Goal: Check status: Check status

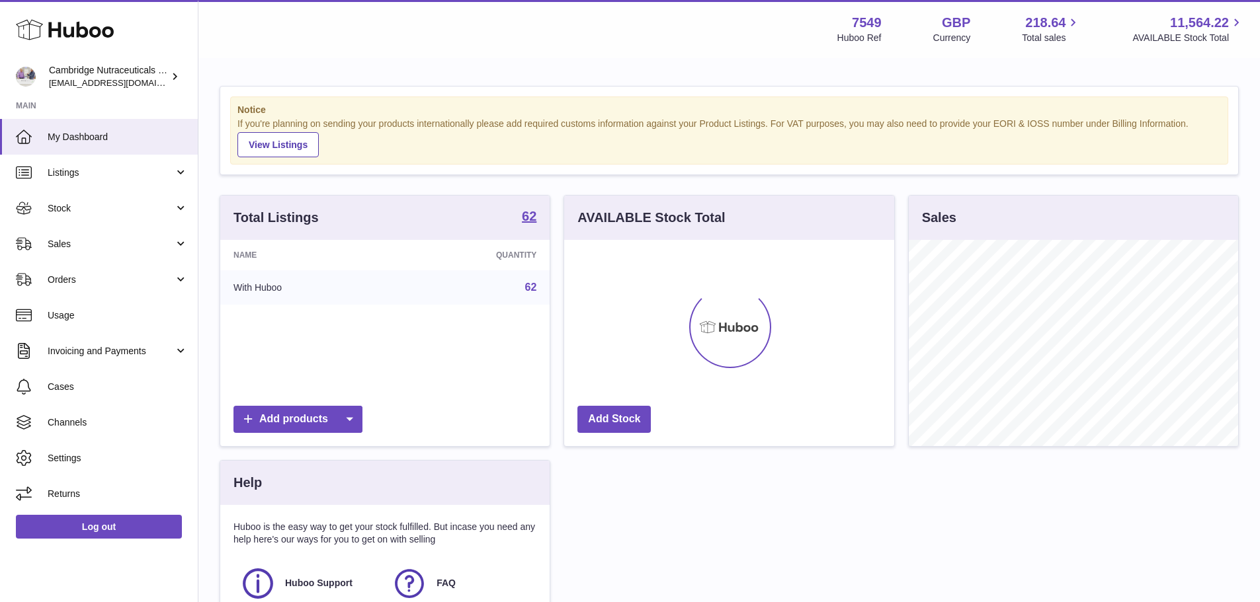
scroll to position [206, 330]
click at [65, 249] on span "Sales" at bounding box center [111, 244] width 126 height 13
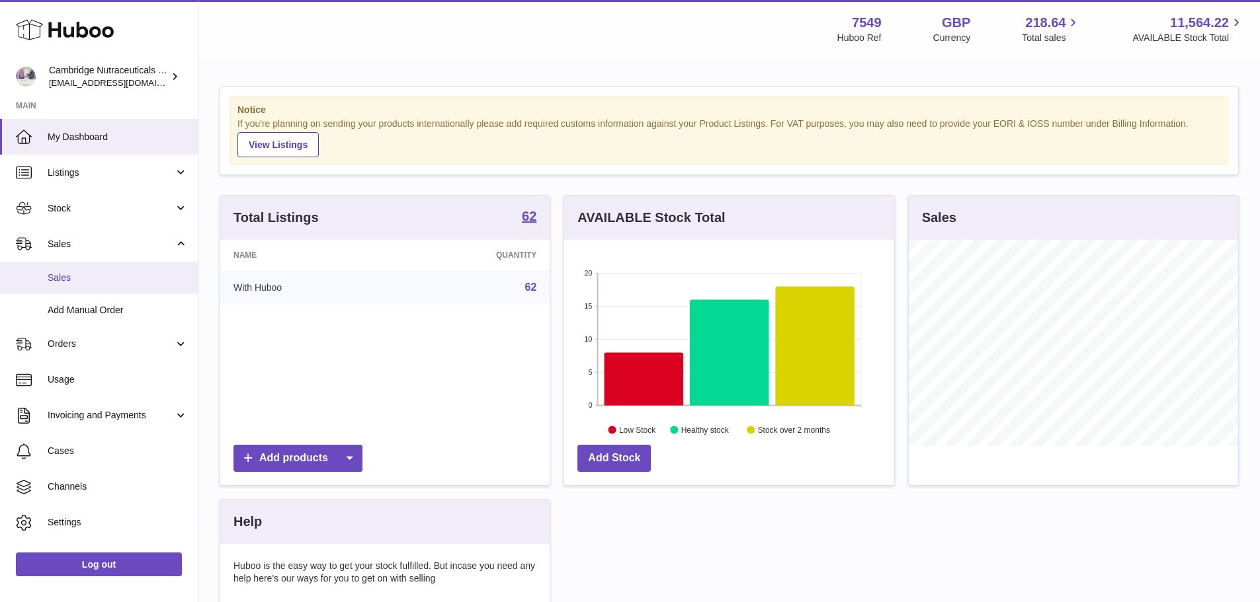
click at [66, 280] on span "Sales" at bounding box center [118, 278] width 140 height 13
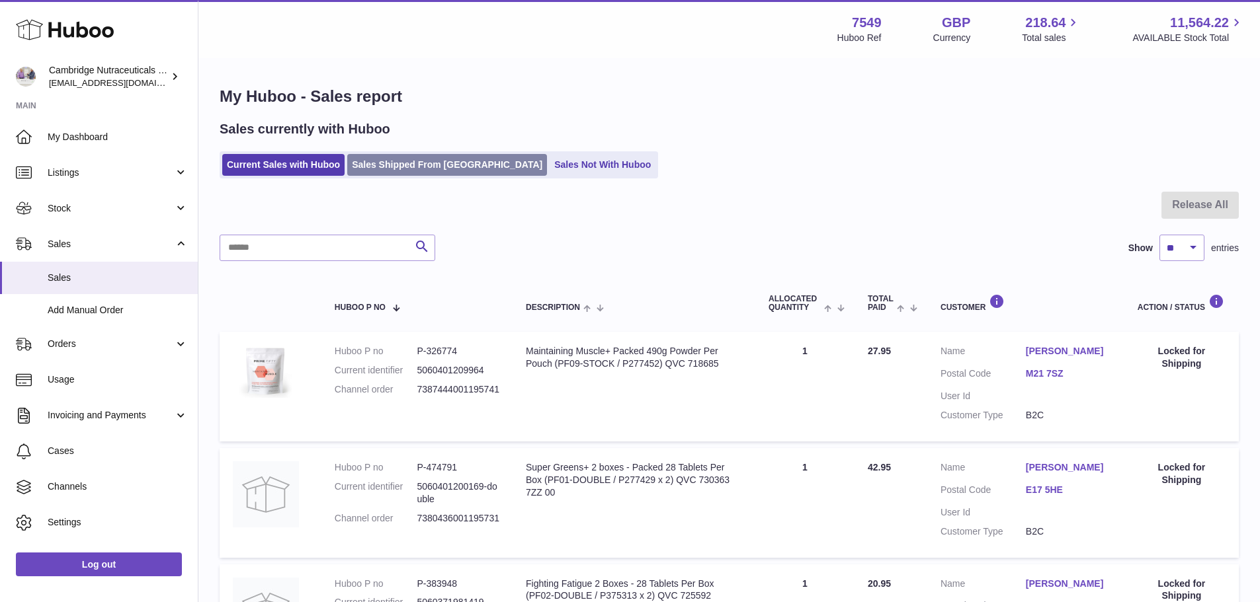
click at [466, 167] on link "Sales Shipped From [GEOGRAPHIC_DATA]" at bounding box center [447, 165] width 200 height 22
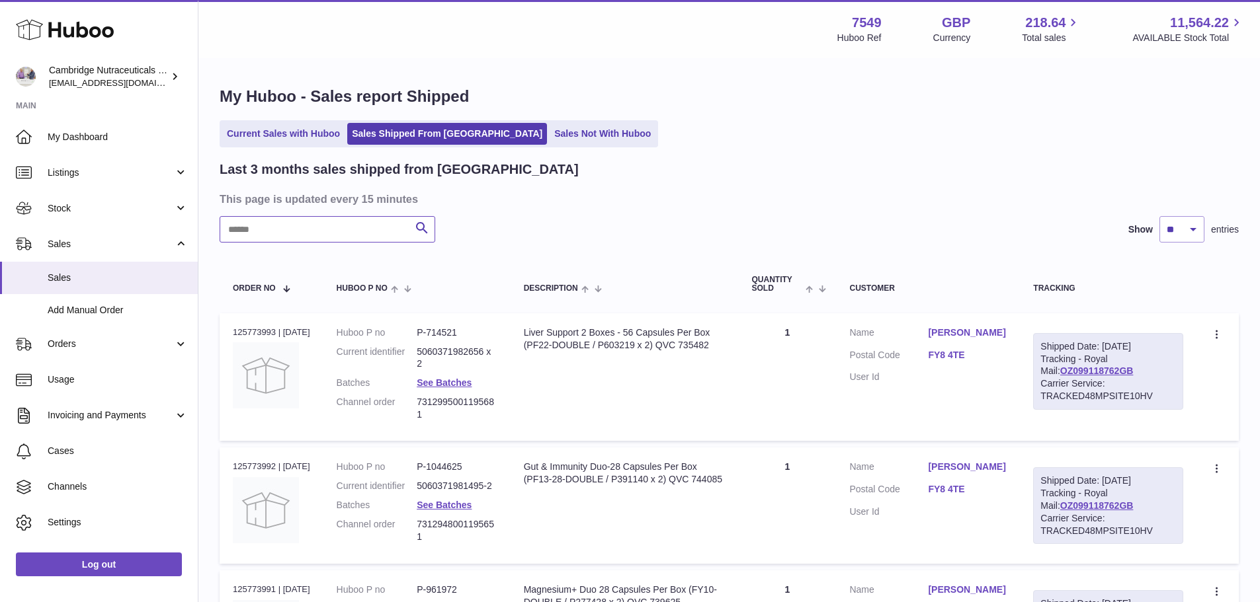
click at [334, 228] on input "text" at bounding box center [328, 229] width 216 height 26
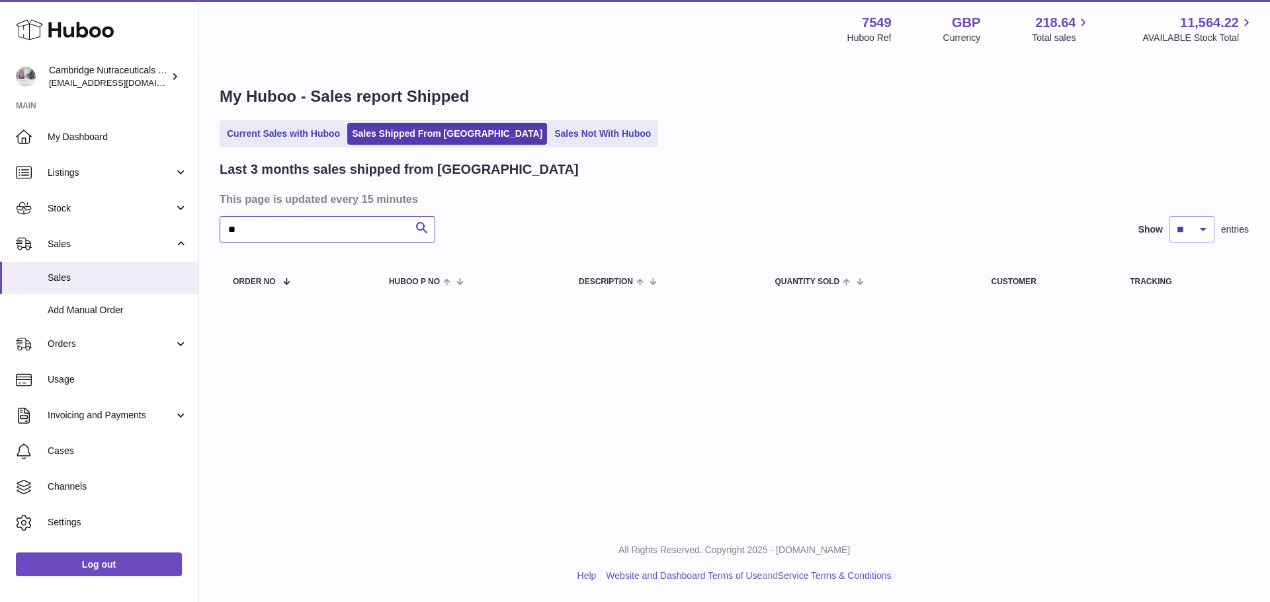
type input "*"
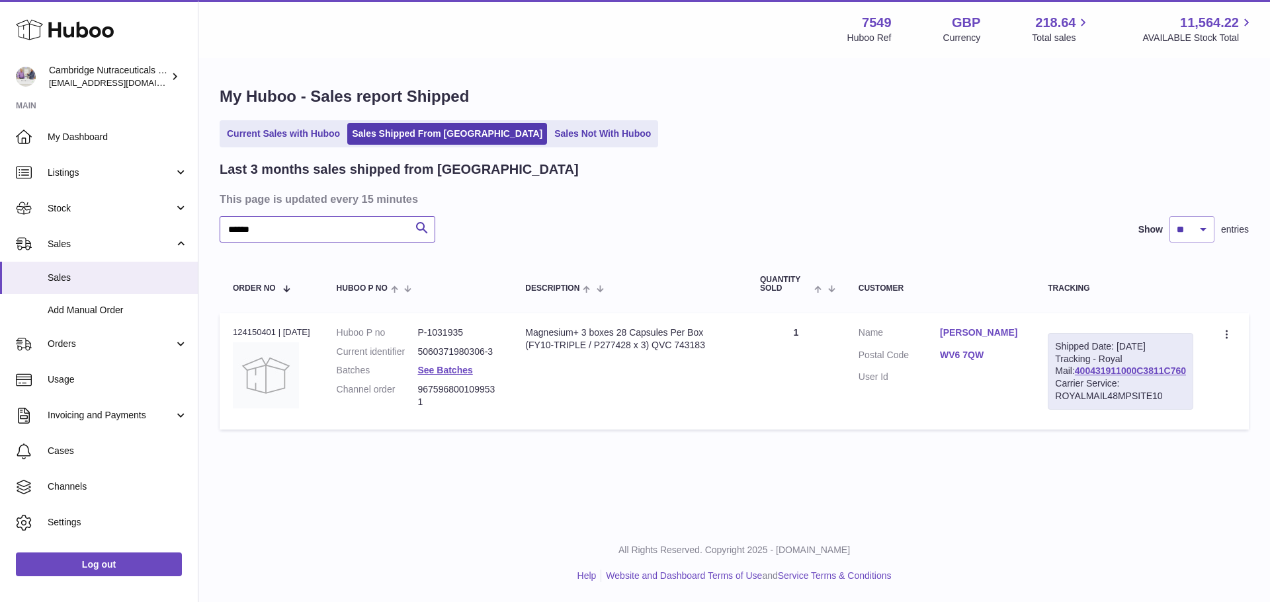
type input "******"
click at [980, 359] on link "WV6 7QW" at bounding box center [980, 355] width 81 height 13
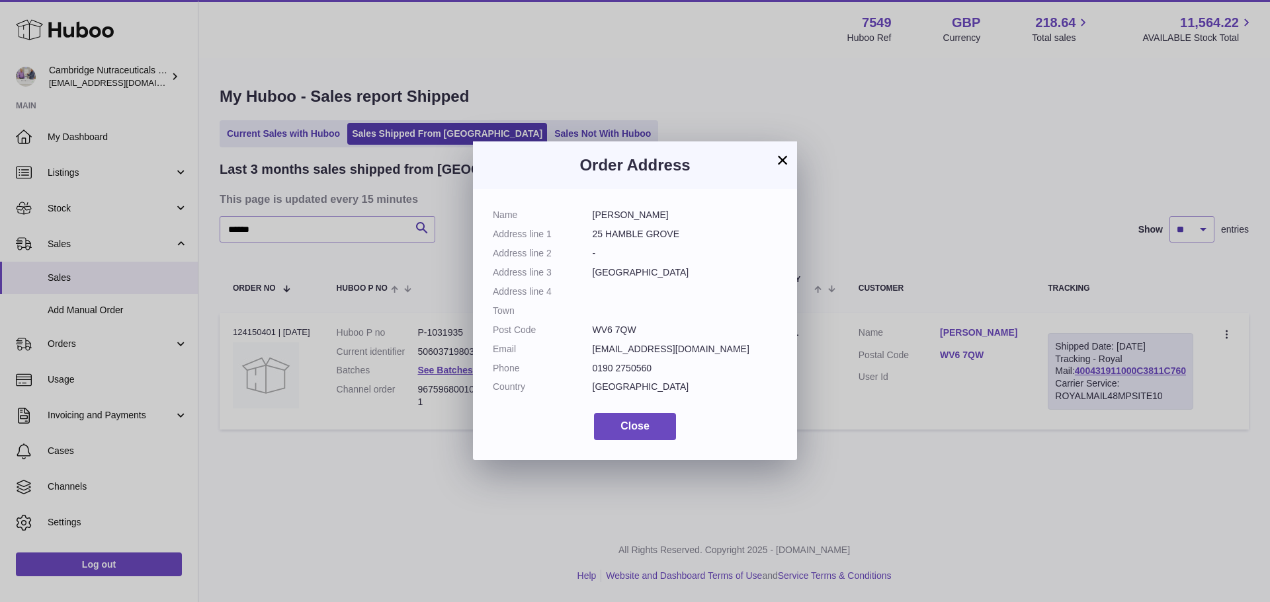
click at [781, 161] on button "×" at bounding box center [782, 160] width 16 height 16
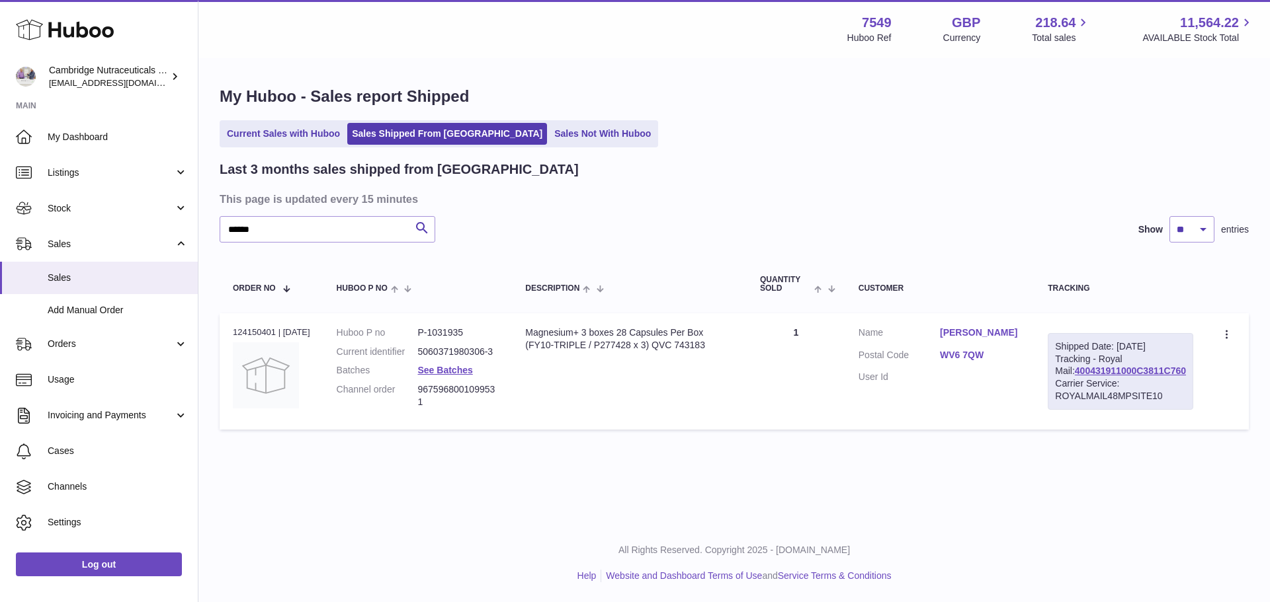
click at [256, 333] on div "Order no 124150401 | 5th Sep" at bounding box center [271, 333] width 77 height 12
copy div "124150401"
click at [399, 130] on link "Sales Shipped From [GEOGRAPHIC_DATA]" at bounding box center [447, 134] width 200 height 22
